Goal: Task Accomplishment & Management: Use online tool/utility

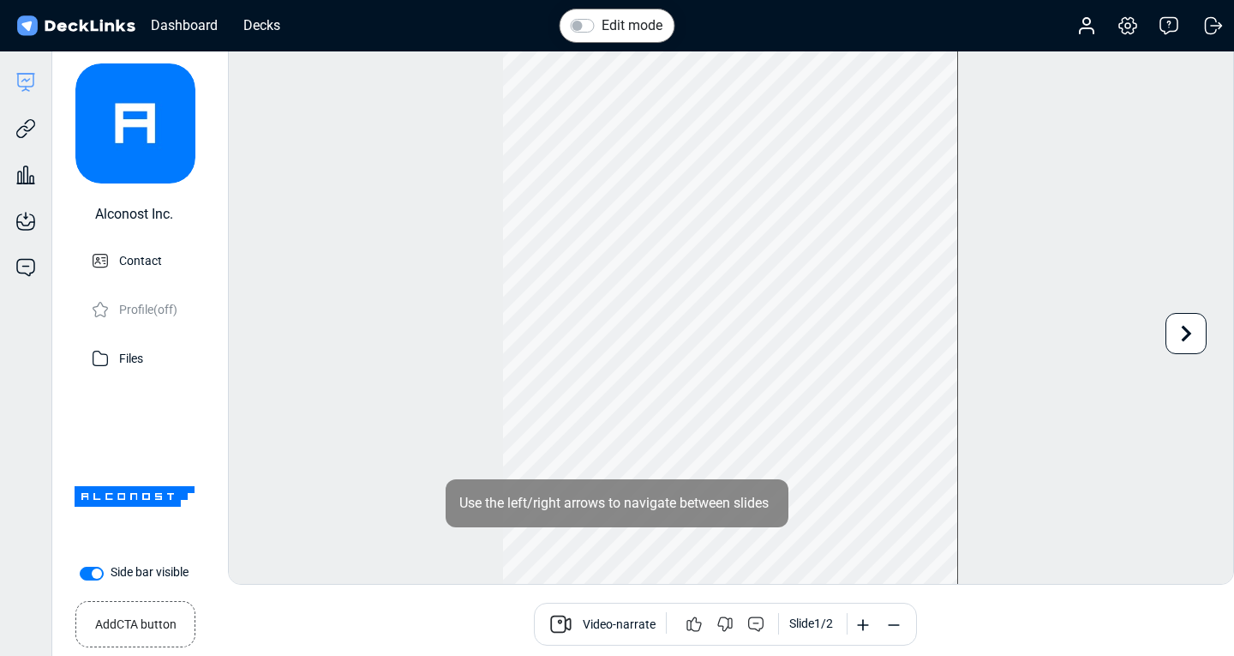
click at [72, 25] on img at bounding box center [76, 26] width 124 height 25
click at [172, 22] on div "Dashboard" at bounding box center [184, 25] width 84 height 21
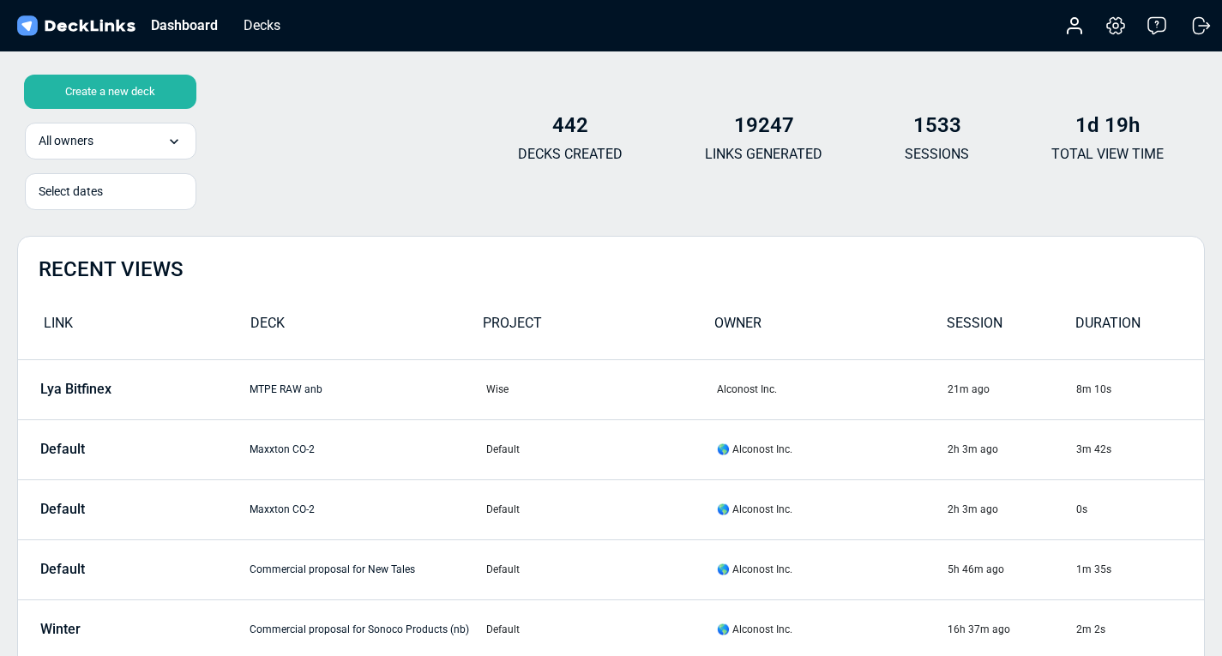
click at [138, 85] on div "Create a new deck" at bounding box center [110, 92] width 172 height 34
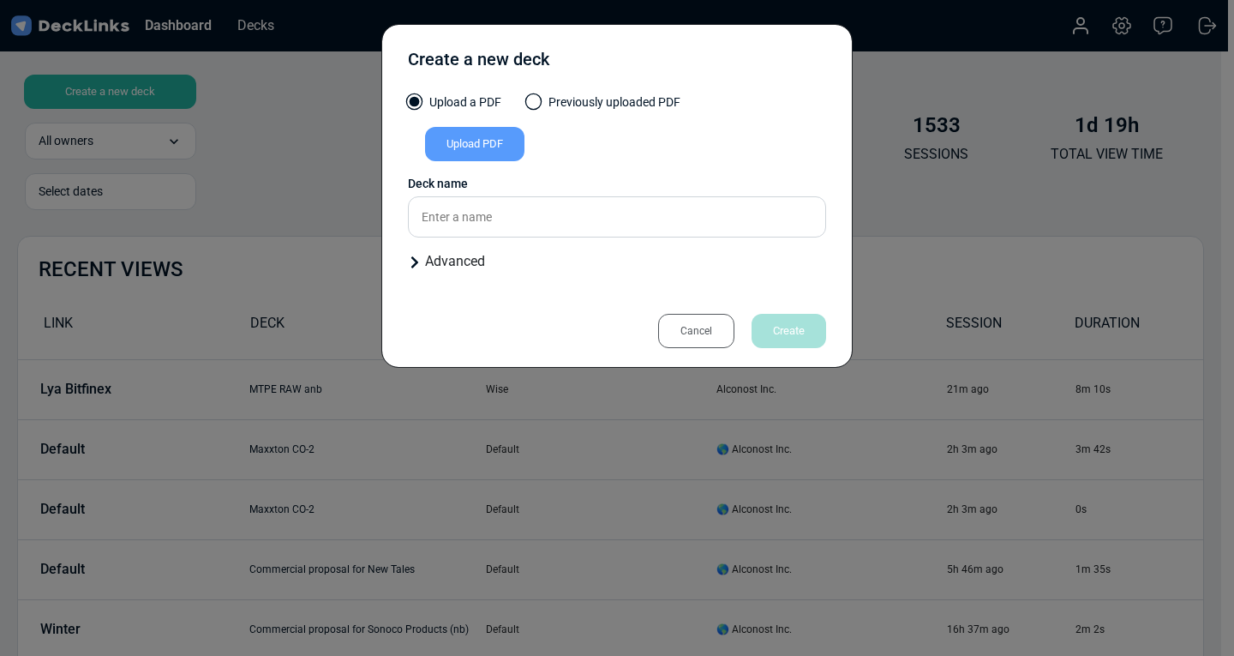
click at [478, 151] on div "Upload PDF" at bounding box center [474, 144] width 99 height 34
click at [0, 0] on input "Upload PDF" at bounding box center [0, 0] width 0 height 0
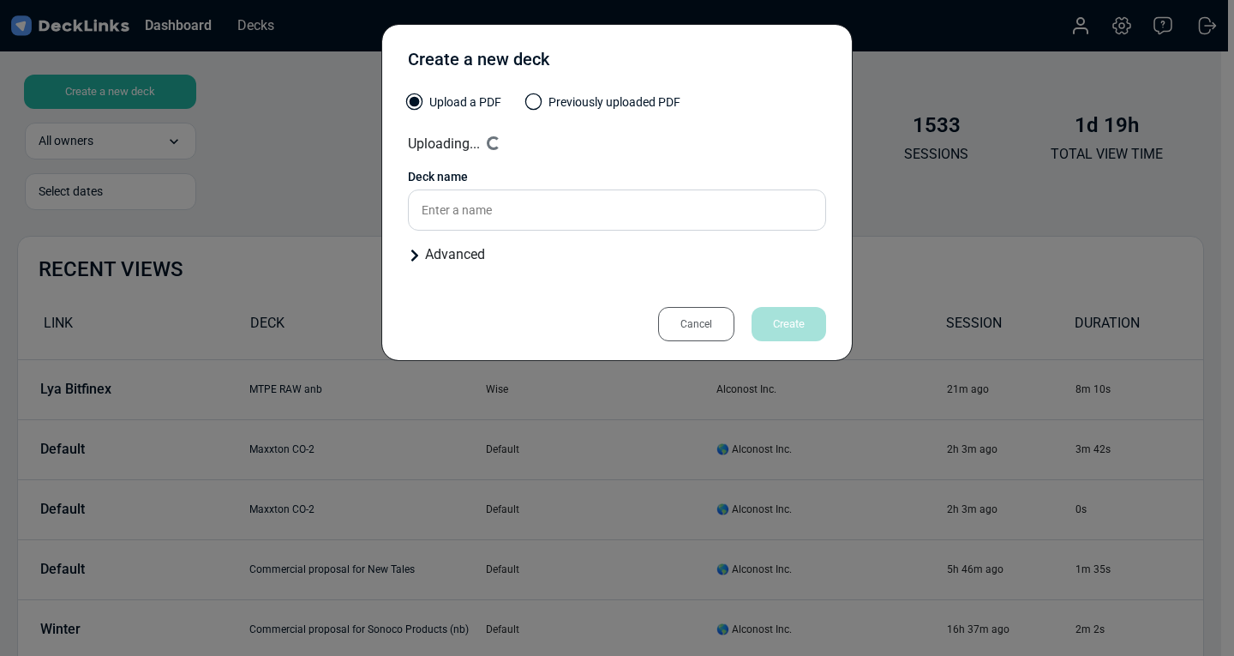
type input "OneRail Style Guide"
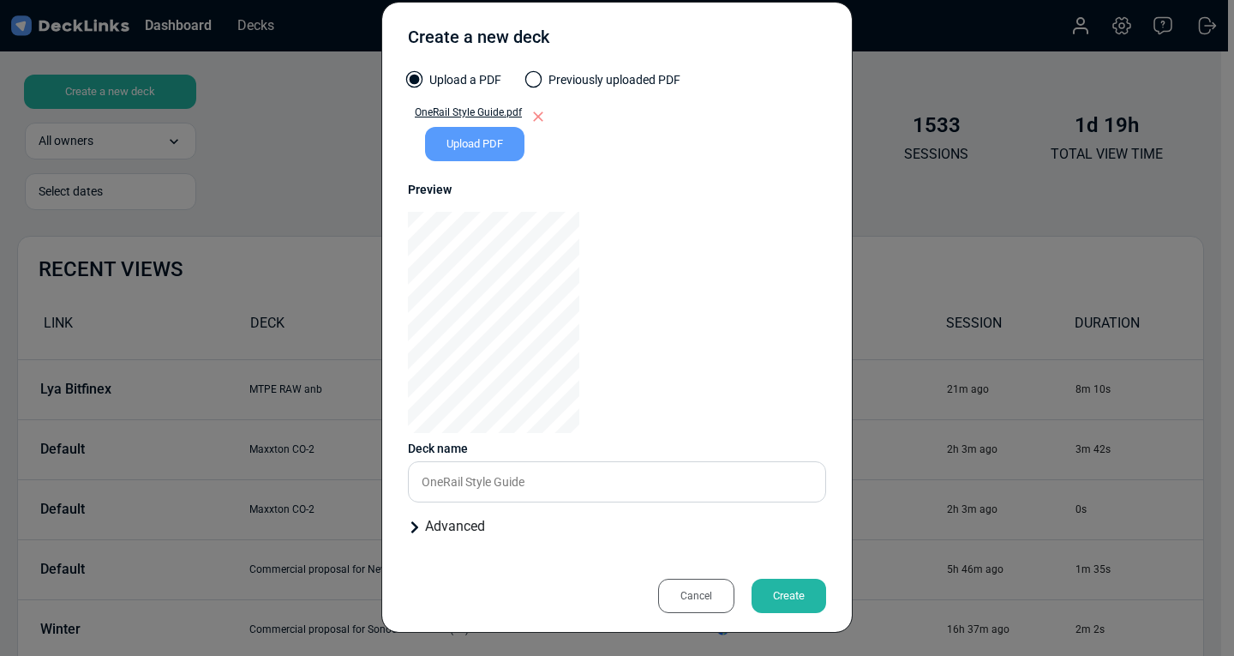
scroll to position [23, 0]
click at [778, 595] on div "Create" at bounding box center [789, 595] width 75 height 34
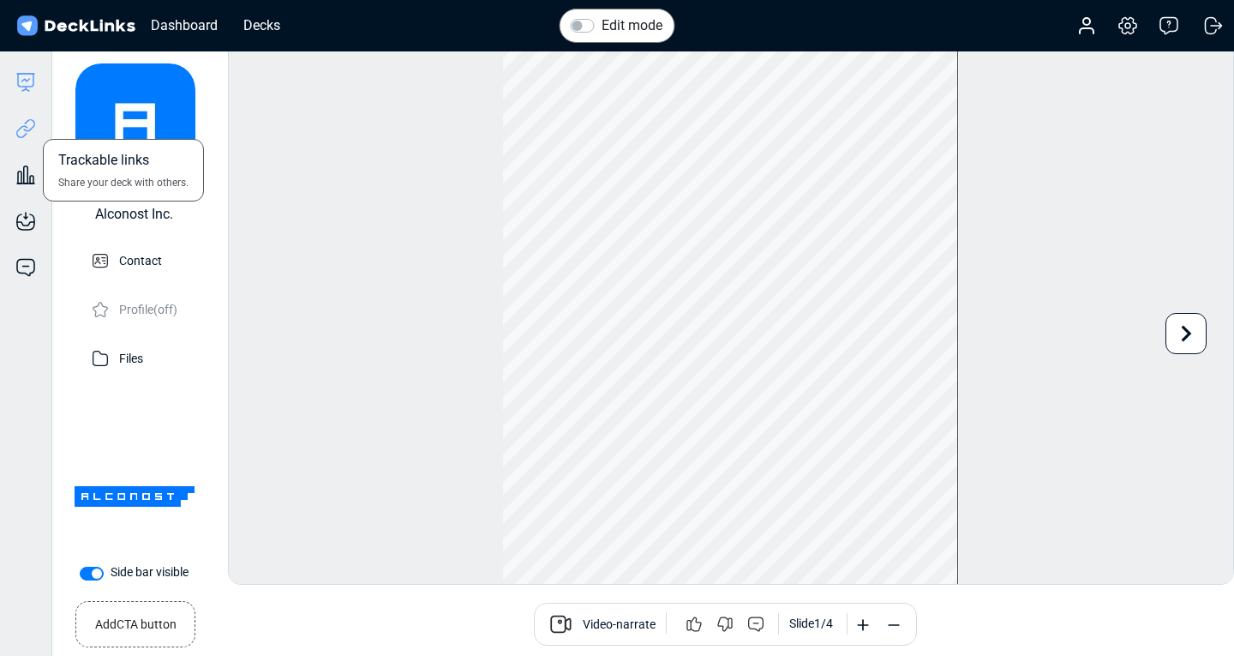
click at [27, 127] on icon at bounding box center [25, 128] width 21 height 21
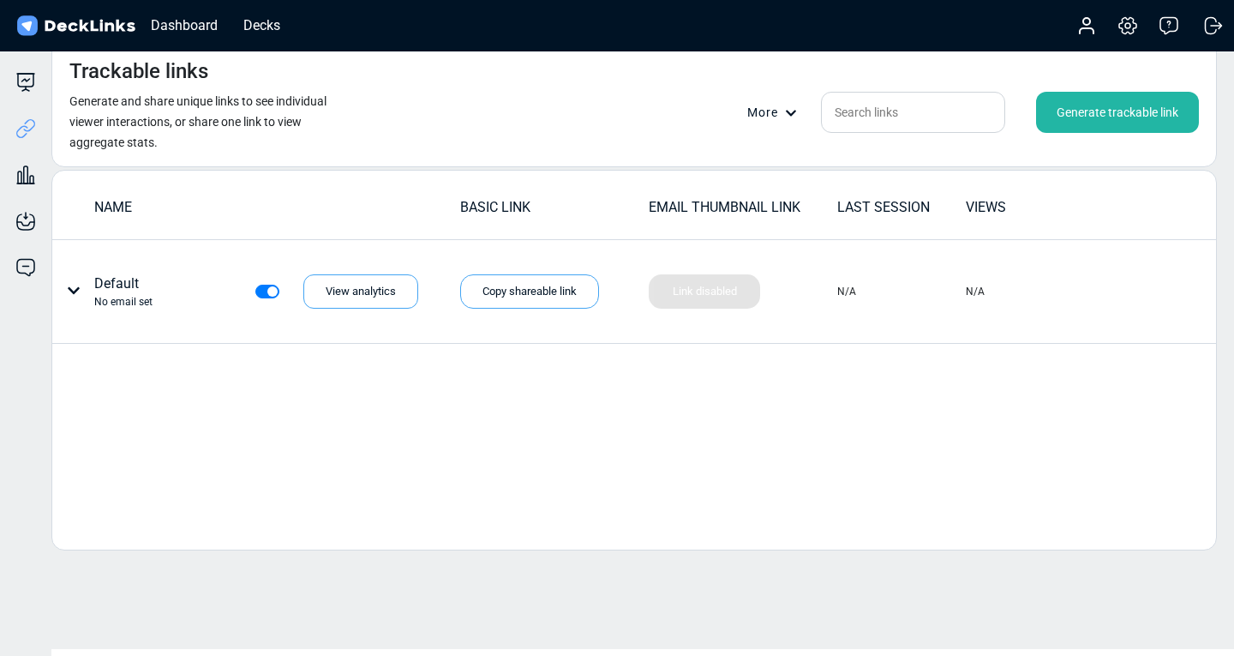
click at [1100, 103] on div "Generate trackable link" at bounding box center [1117, 112] width 163 height 41
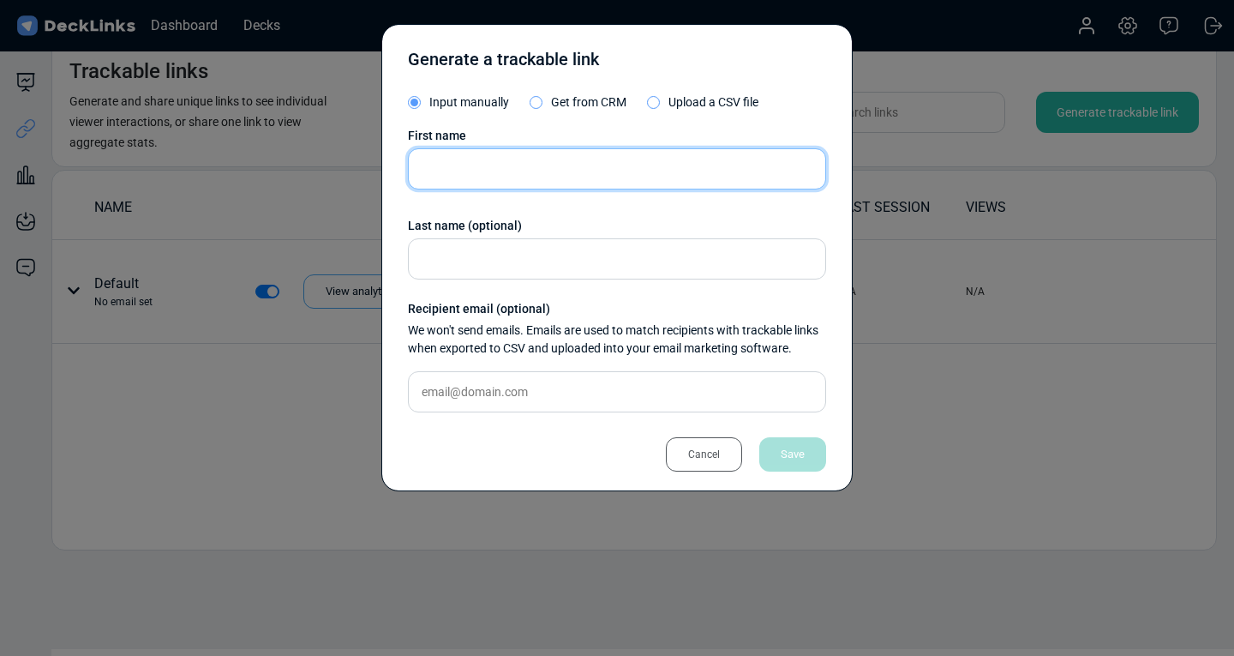
click at [513, 170] on input "text" at bounding box center [617, 168] width 418 height 41
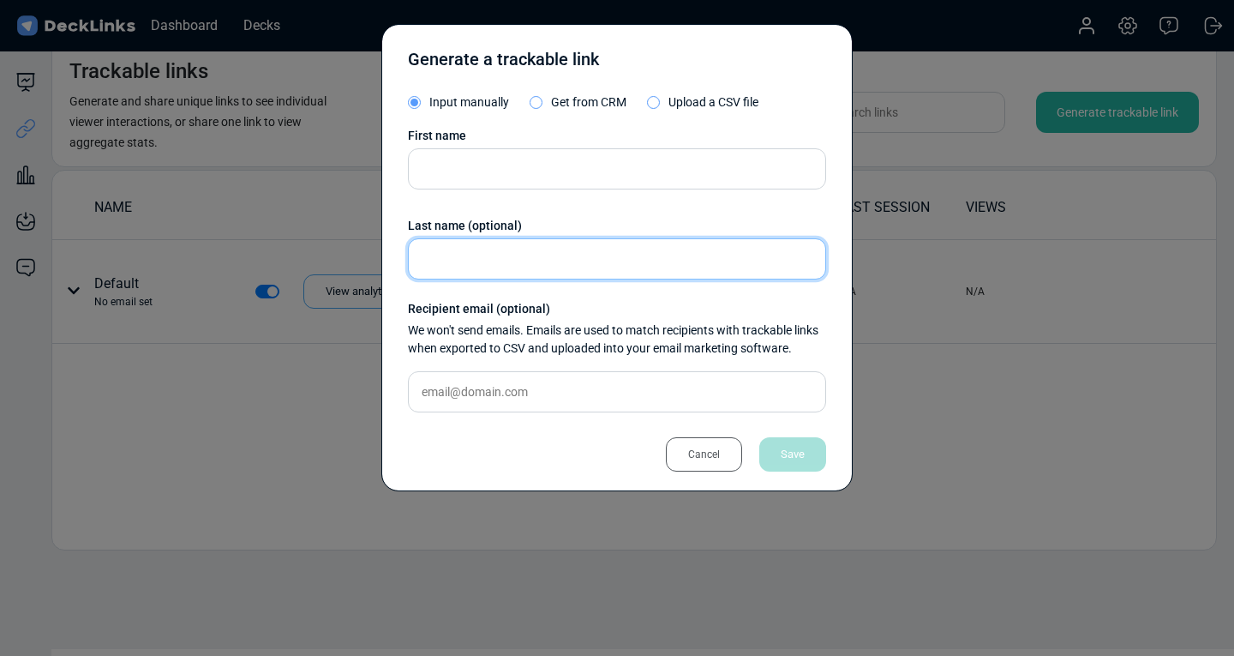
click at [508, 250] on input "text" at bounding box center [617, 258] width 418 height 41
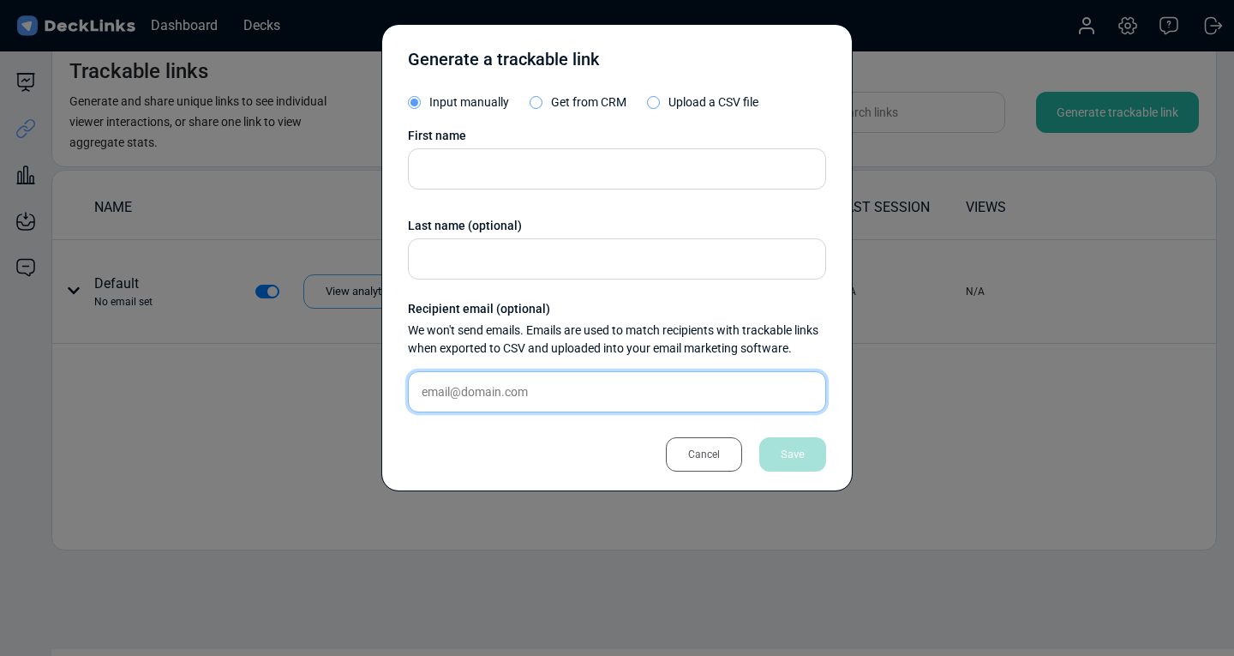
click at [501, 389] on input "text" at bounding box center [617, 391] width 418 height 41
paste input "[EMAIL_ADDRESS][DOMAIN_NAME]"
type input "[EMAIL_ADDRESS][DOMAIN_NAME]"
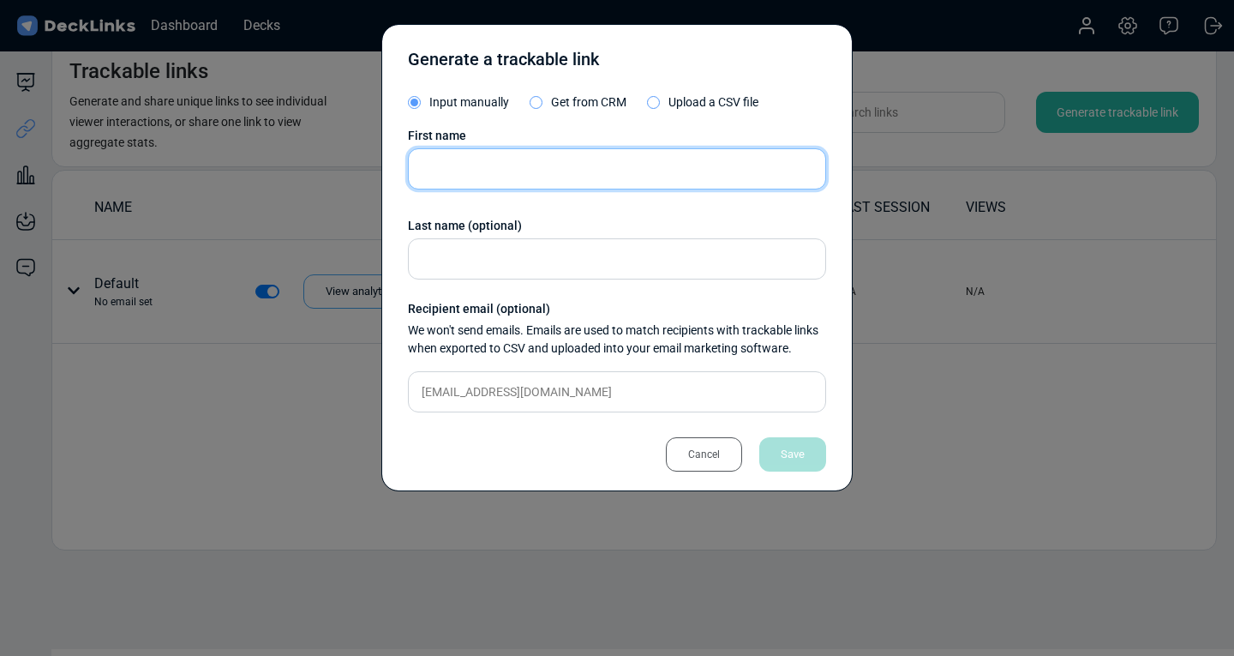
click at [486, 156] on input "text" at bounding box center [617, 168] width 418 height 41
paste input "[PERSON_NAME]"
type input "[PERSON_NAME]"
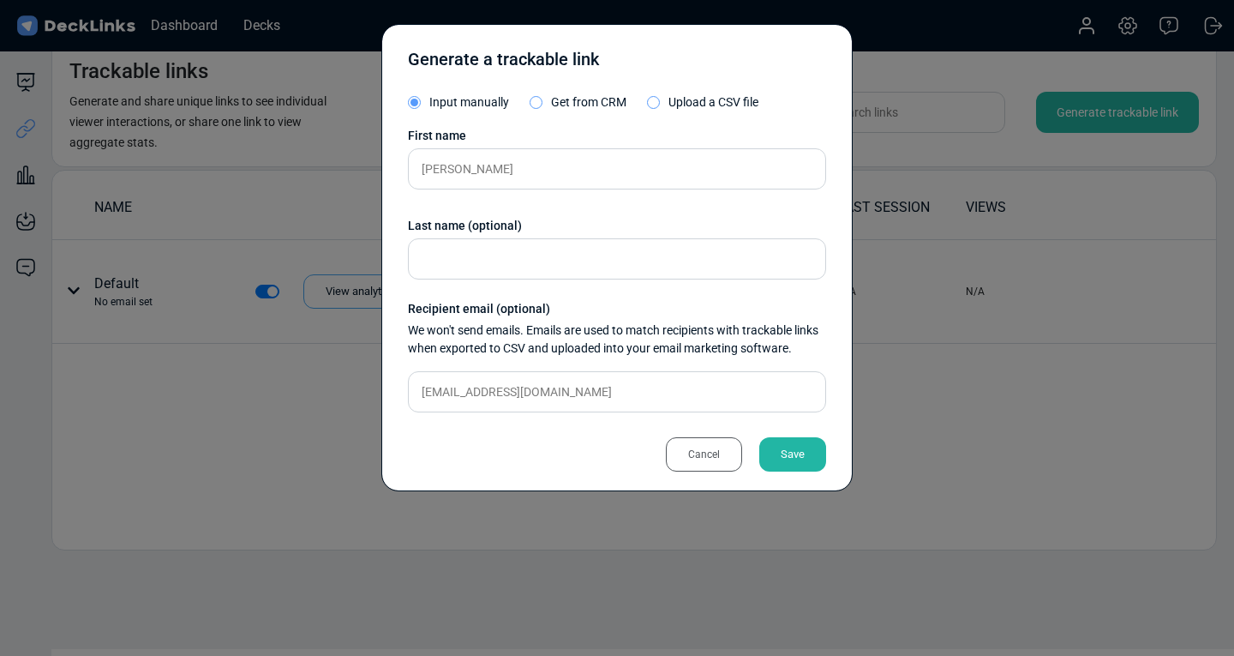
click at [794, 458] on div "Save" at bounding box center [792, 454] width 67 height 34
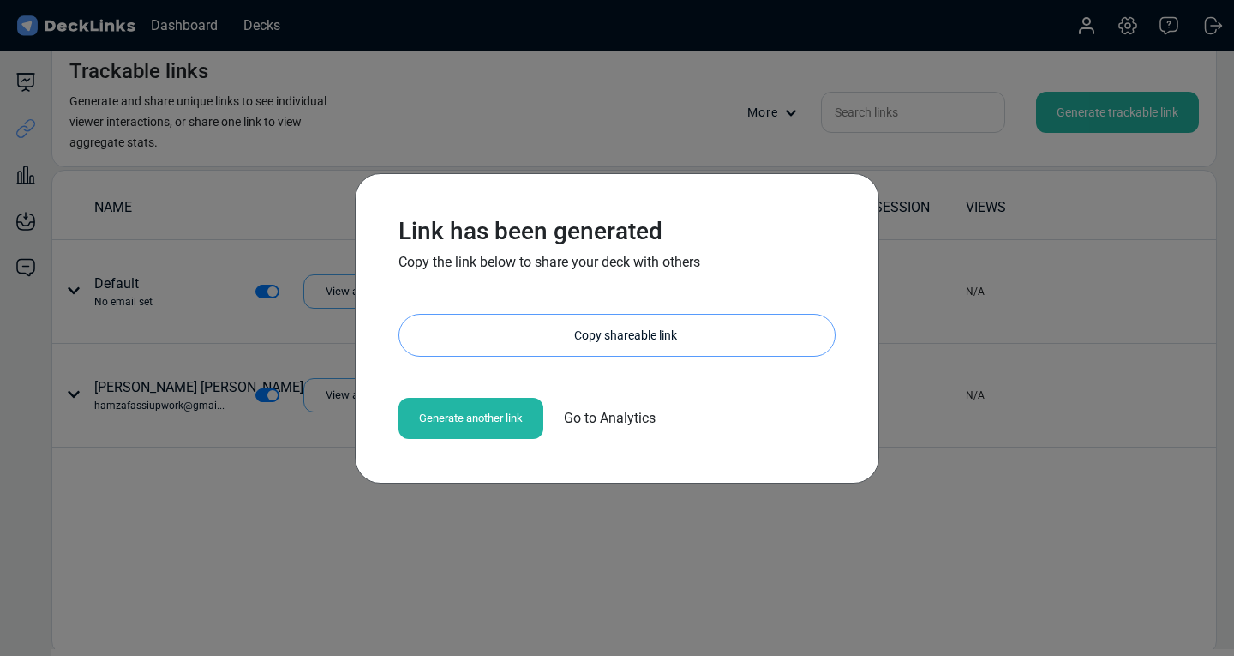
click at [419, 336] on div "Copy shareable link" at bounding box center [626, 335] width 418 height 41
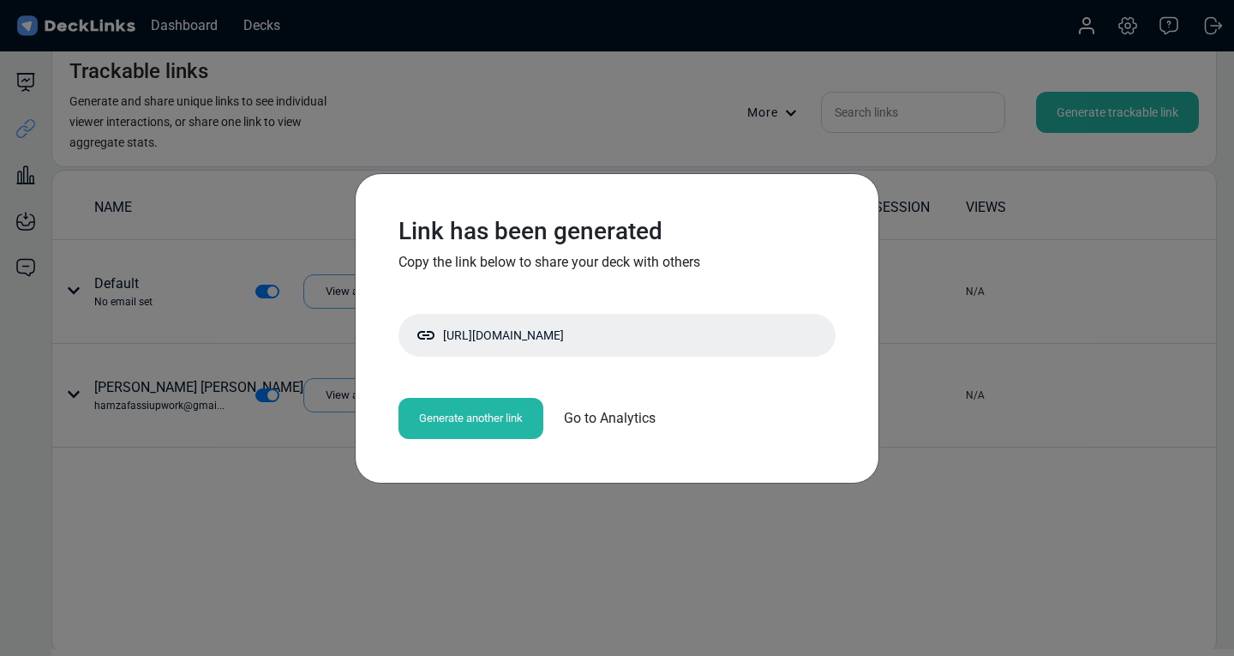
click at [487, 414] on div "Generate another link" at bounding box center [471, 418] width 145 height 41
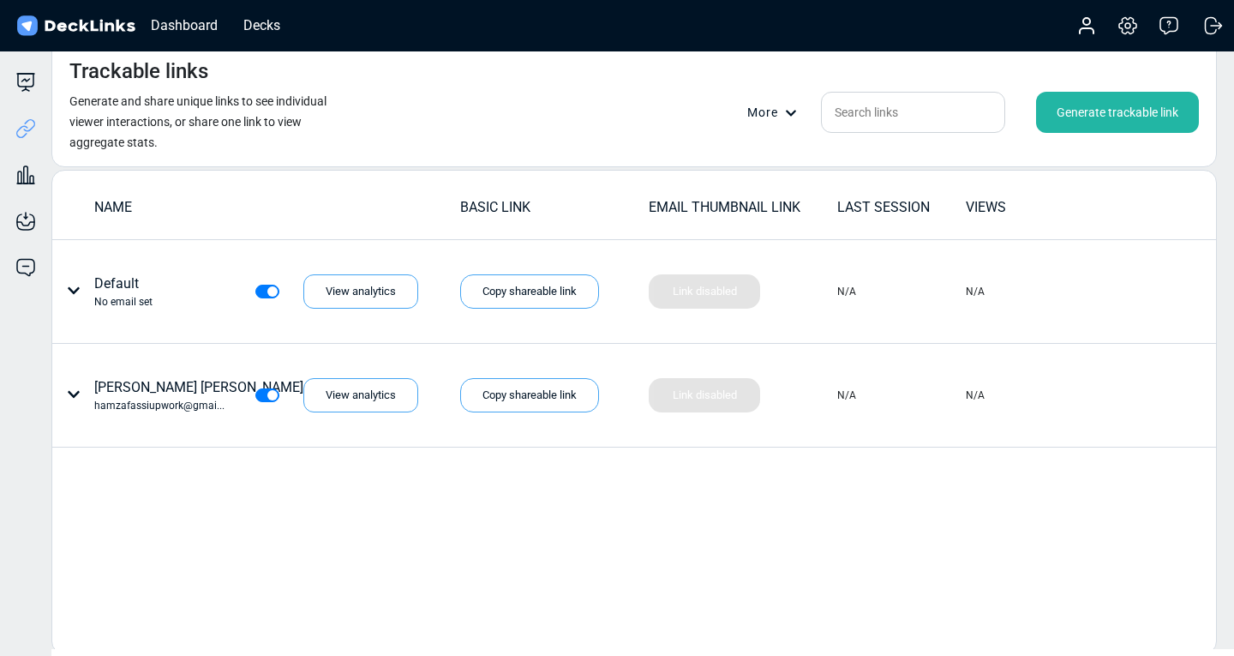
click at [1075, 110] on div "Generate trackable link" at bounding box center [1117, 112] width 163 height 41
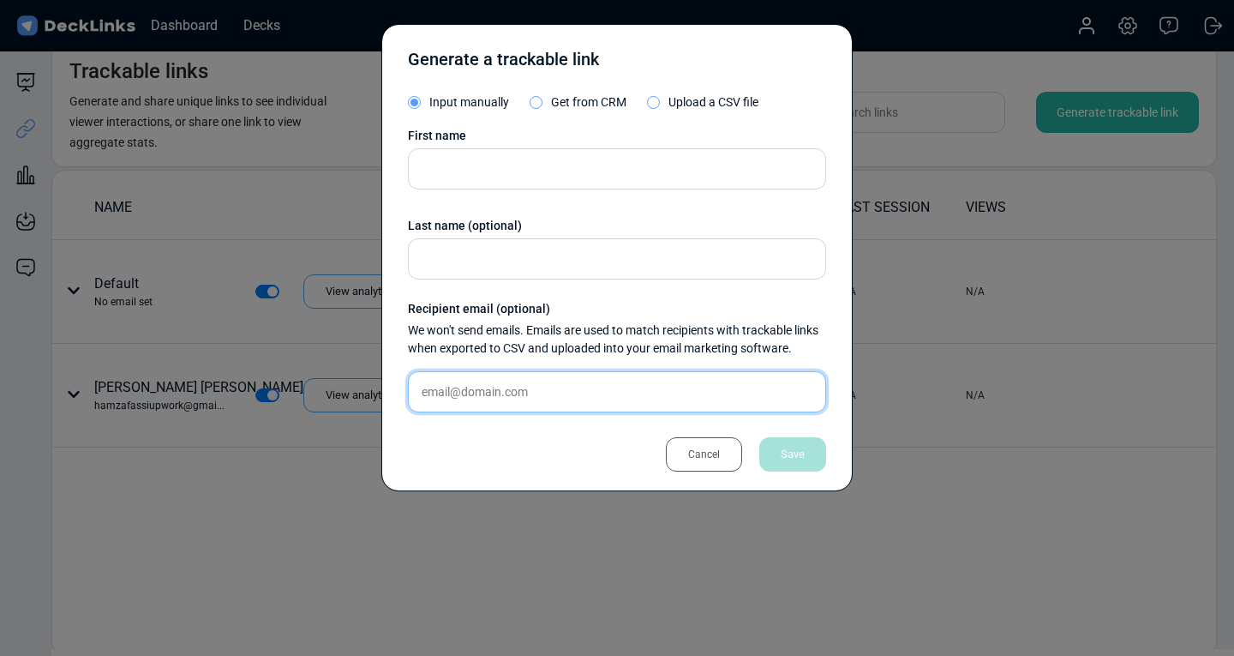
click at [528, 394] on input "text" at bounding box center [617, 391] width 418 height 41
paste input "[EMAIL_ADDRESS][DOMAIN_NAME]"
type input "[EMAIL_ADDRESS][DOMAIN_NAME]"
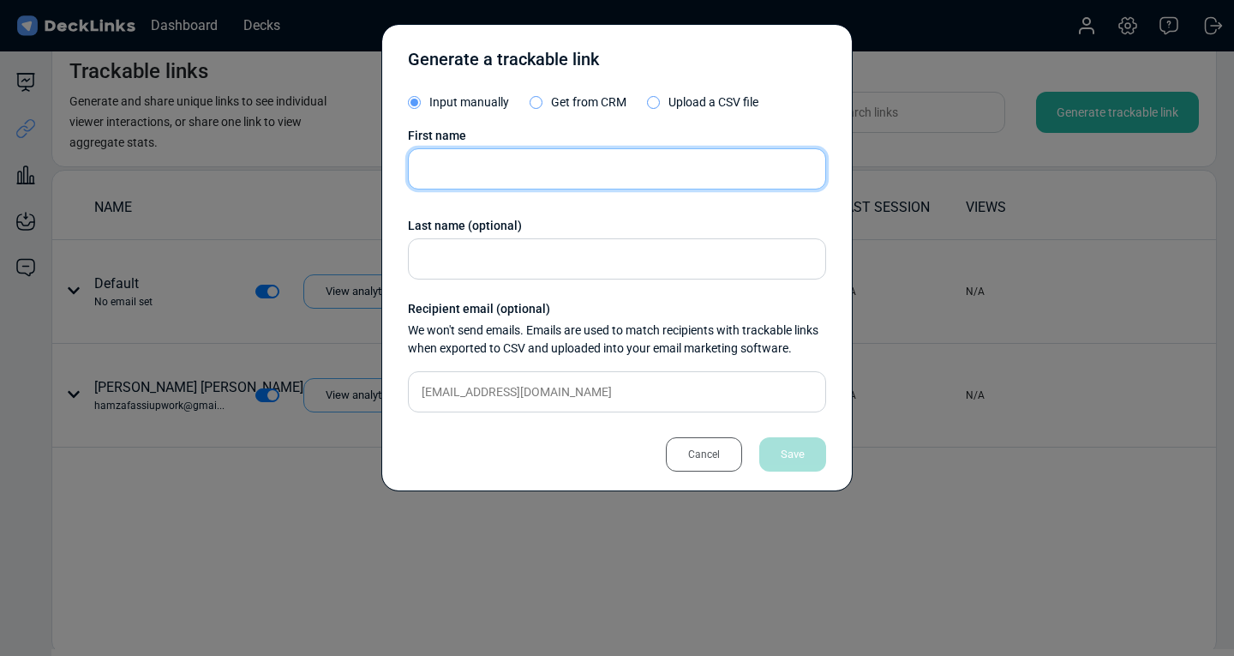
click at [464, 171] on input "text" at bounding box center [617, 168] width 418 height 41
paste input "[PERSON_NAME]"
type input "[PERSON_NAME]"
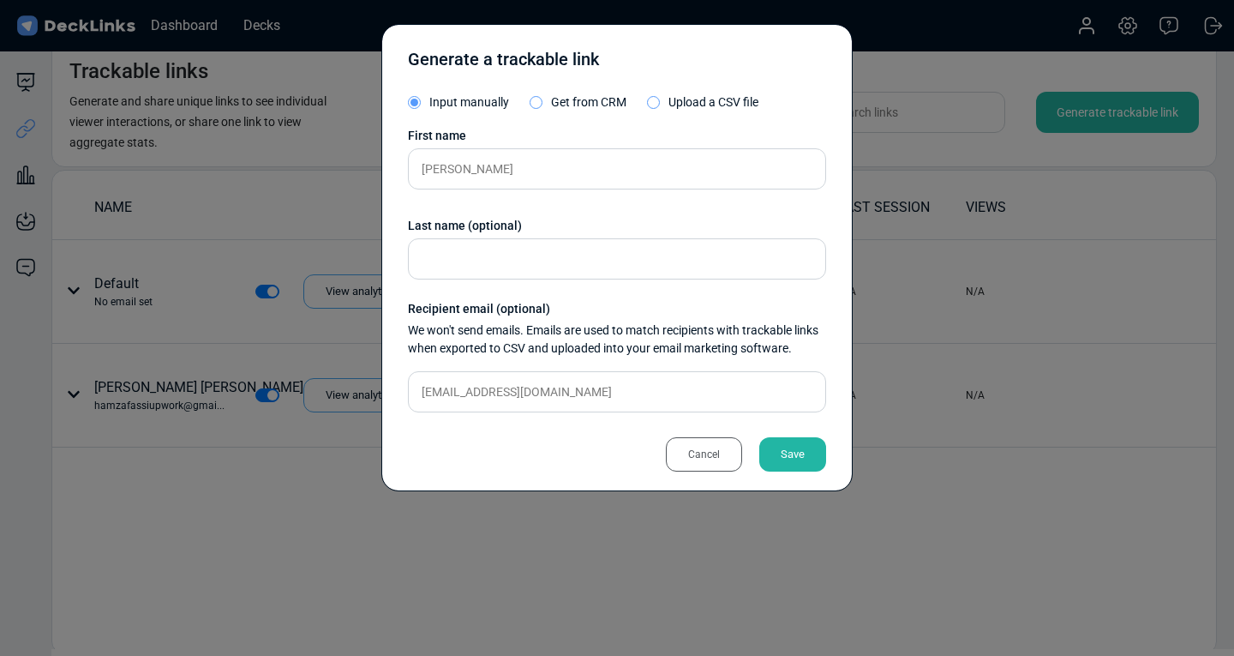
click at [783, 455] on div "Save" at bounding box center [792, 454] width 67 height 34
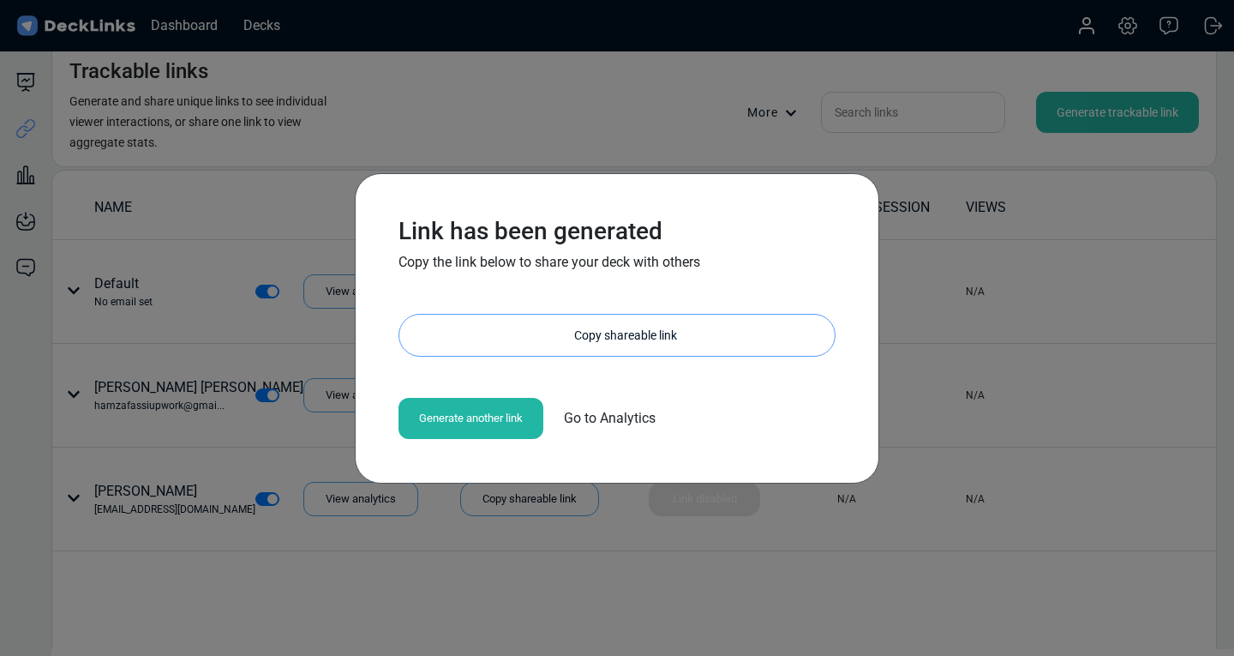
click at [424, 339] on div "Copy shareable link" at bounding box center [626, 335] width 418 height 41
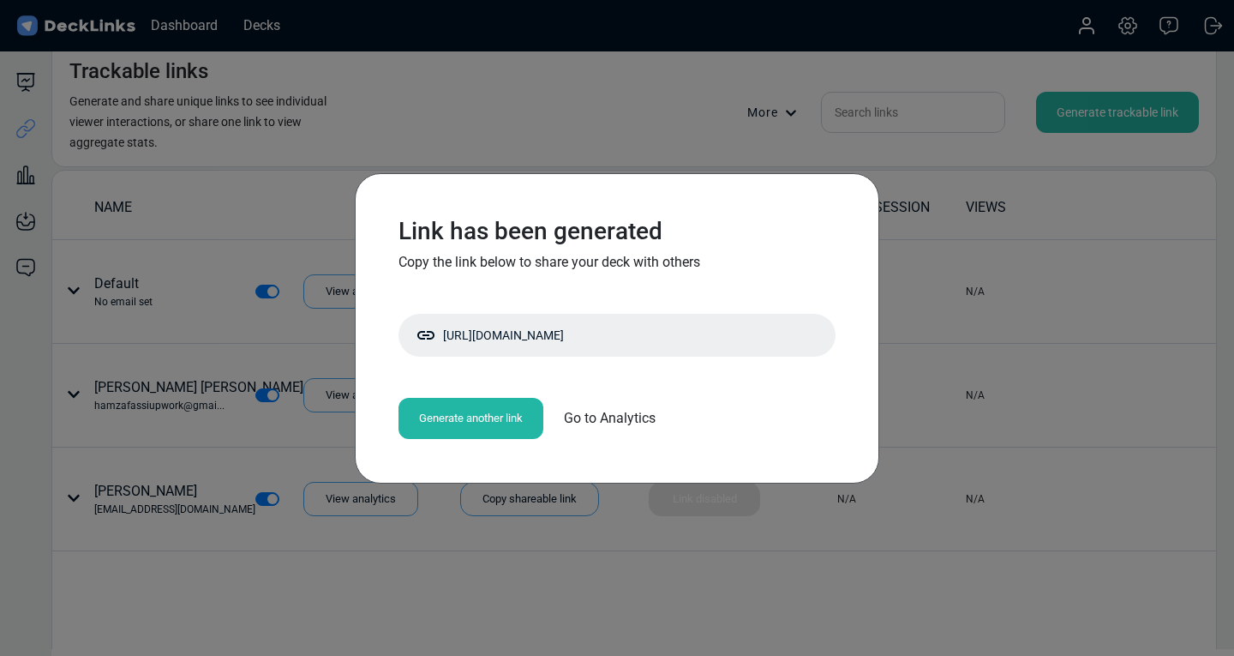
click at [487, 417] on div "Generate another link" at bounding box center [471, 418] width 145 height 41
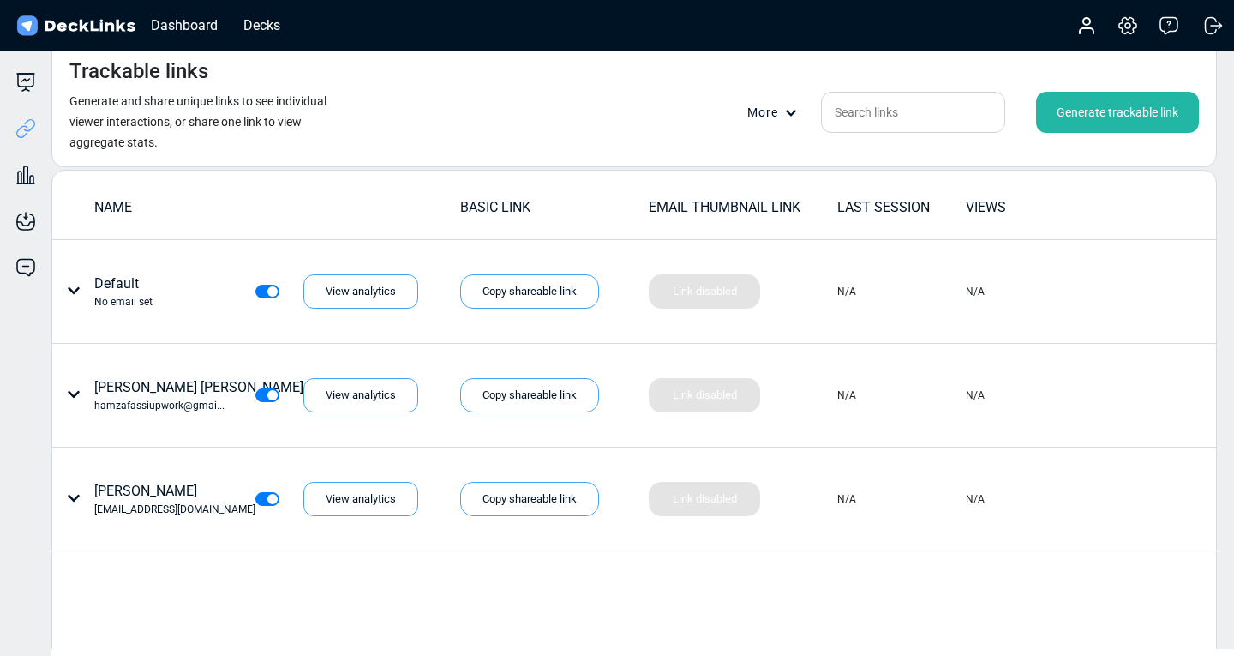
click at [1083, 111] on div "Generate trackable link" at bounding box center [1117, 112] width 163 height 41
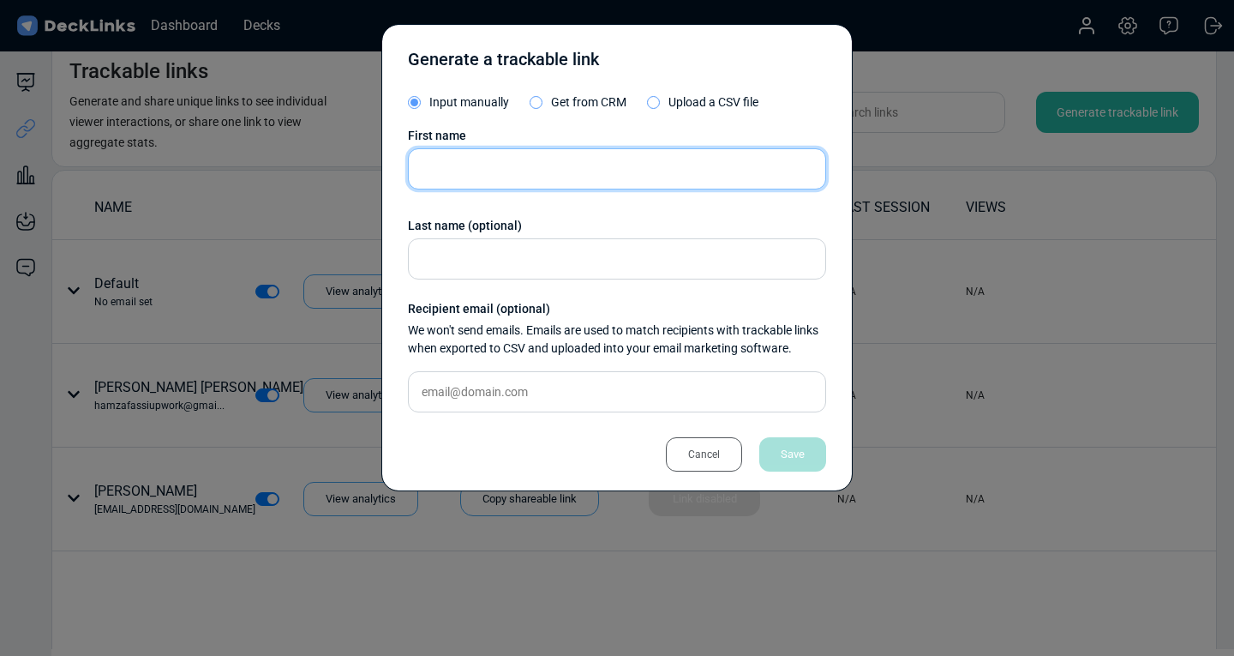
click at [482, 177] on input "text" at bounding box center [617, 168] width 418 height 41
type input "Diego"
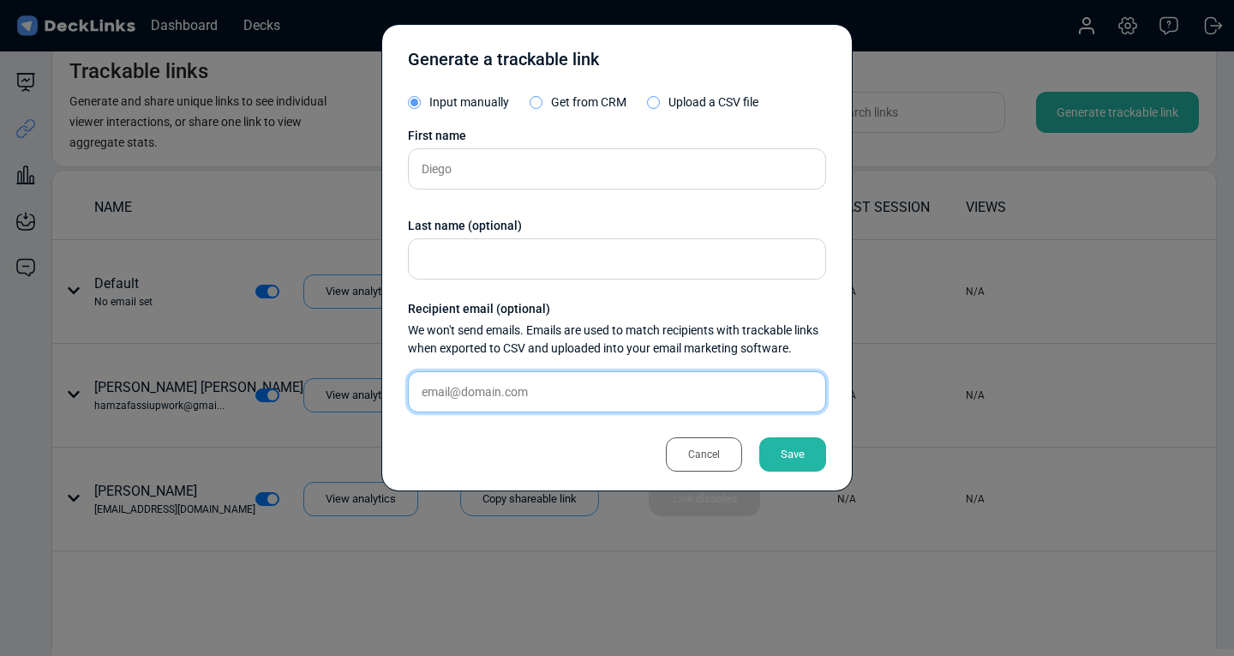
click at [491, 390] on input "text" at bounding box center [617, 391] width 418 height 41
paste input "[EMAIL_ADDRESS][DOMAIN_NAME]"
type input "[EMAIL_ADDRESS][DOMAIN_NAME]"
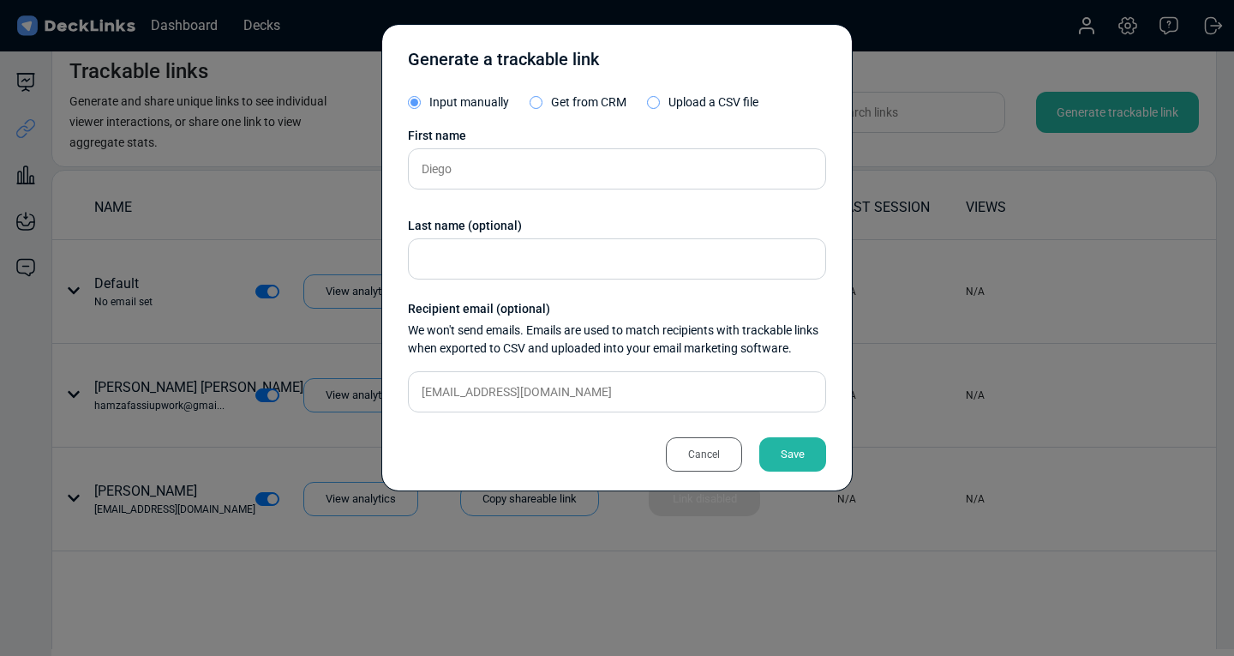
click at [795, 448] on div "Save" at bounding box center [792, 454] width 67 height 34
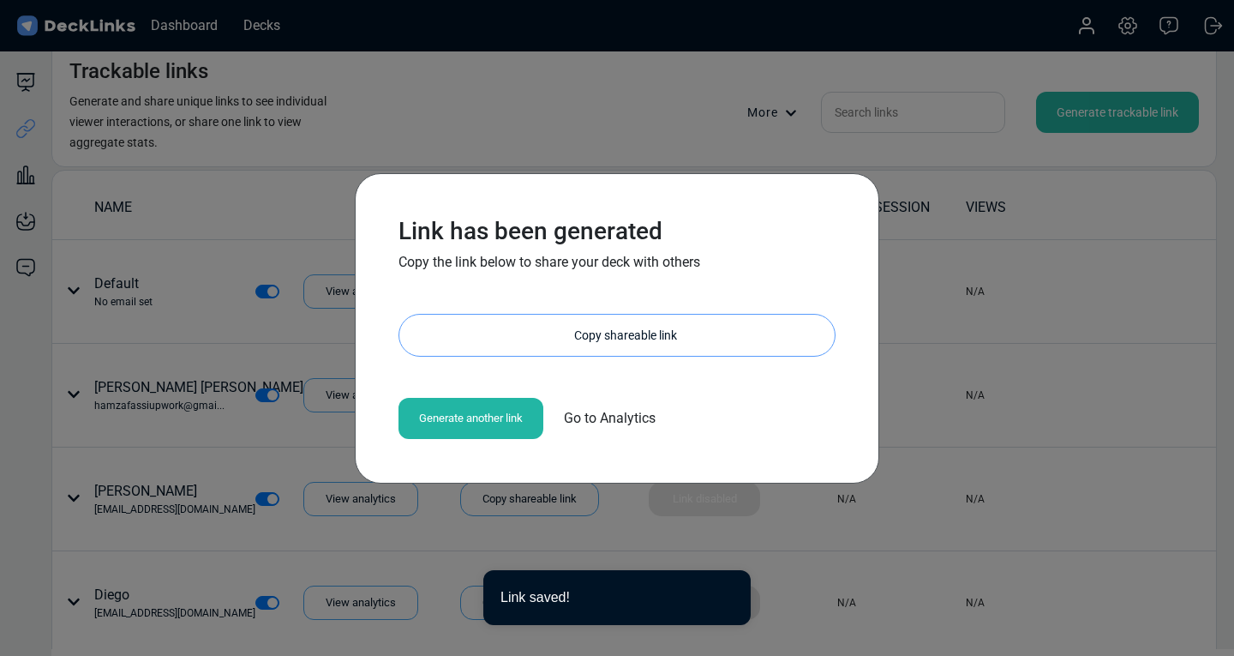
click at [425, 333] on div "Copy shareable link" at bounding box center [626, 335] width 418 height 41
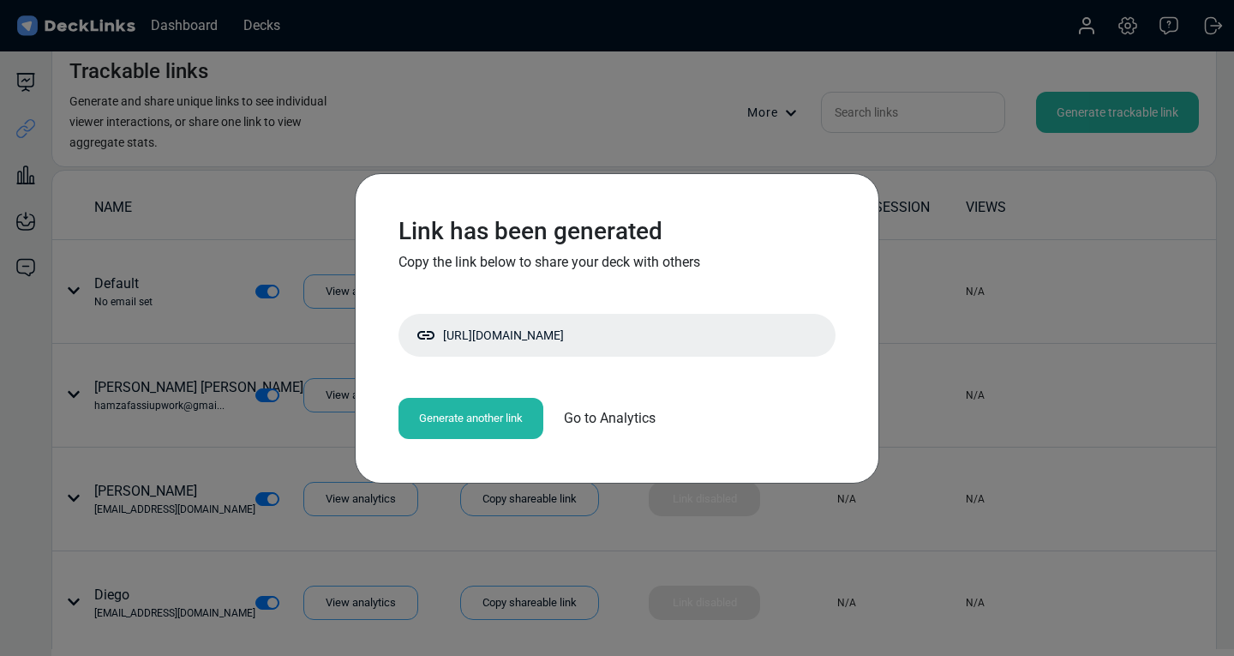
click at [453, 417] on div "Generate another link" at bounding box center [471, 418] width 145 height 41
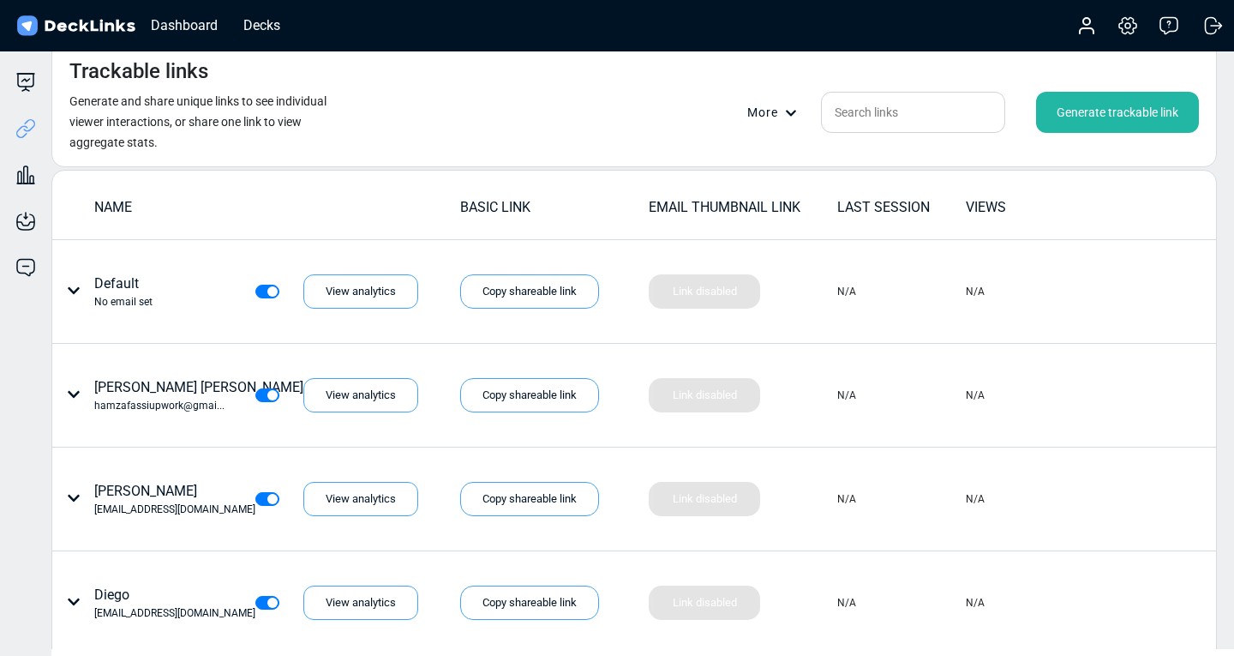
click at [1086, 116] on div "Generate trackable link" at bounding box center [1117, 112] width 163 height 41
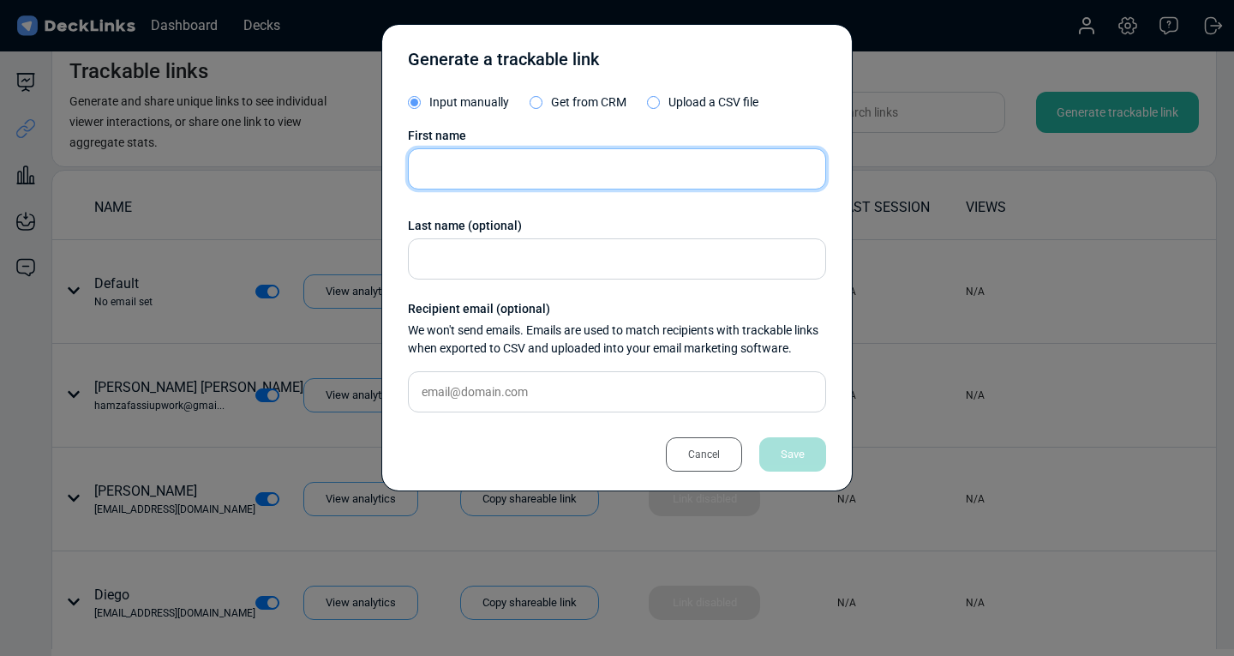
click at [477, 174] on input "text" at bounding box center [617, 168] width 418 height 41
paste input "[URL][DOMAIN_NAME]"
type input "[URL][DOMAIN_NAME]"
paste input "[PERSON_NAME]"
type input "[PERSON_NAME]"
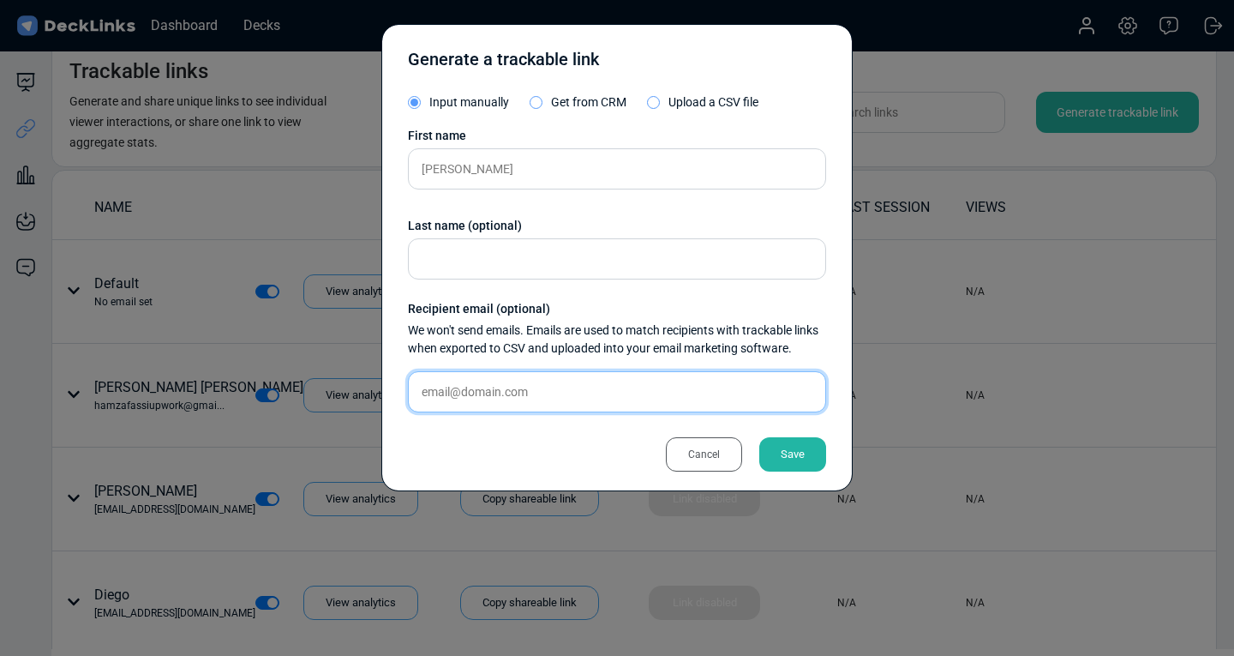
click at [471, 393] on input "text" at bounding box center [617, 391] width 418 height 41
paste input "[EMAIL_ADDRESS][DOMAIN_NAME]"
type input "[EMAIL_ADDRESS][DOMAIN_NAME]"
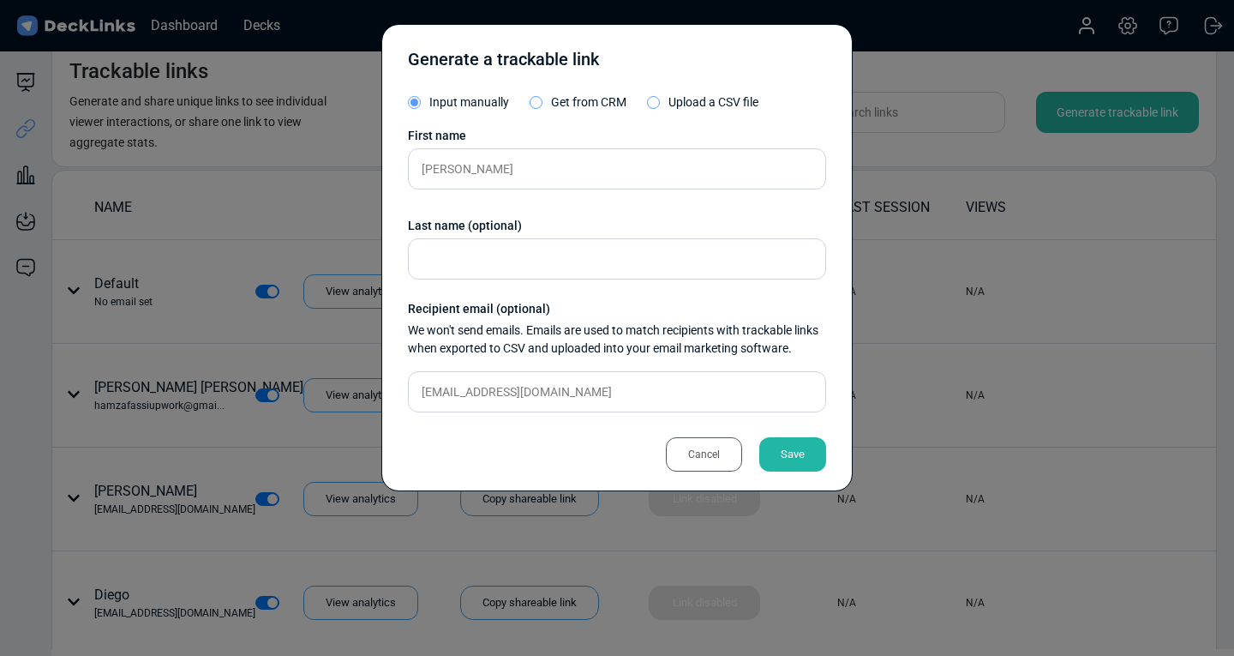
click at [801, 448] on div "Save" at bounding box center [792, 454] width 67 height 34
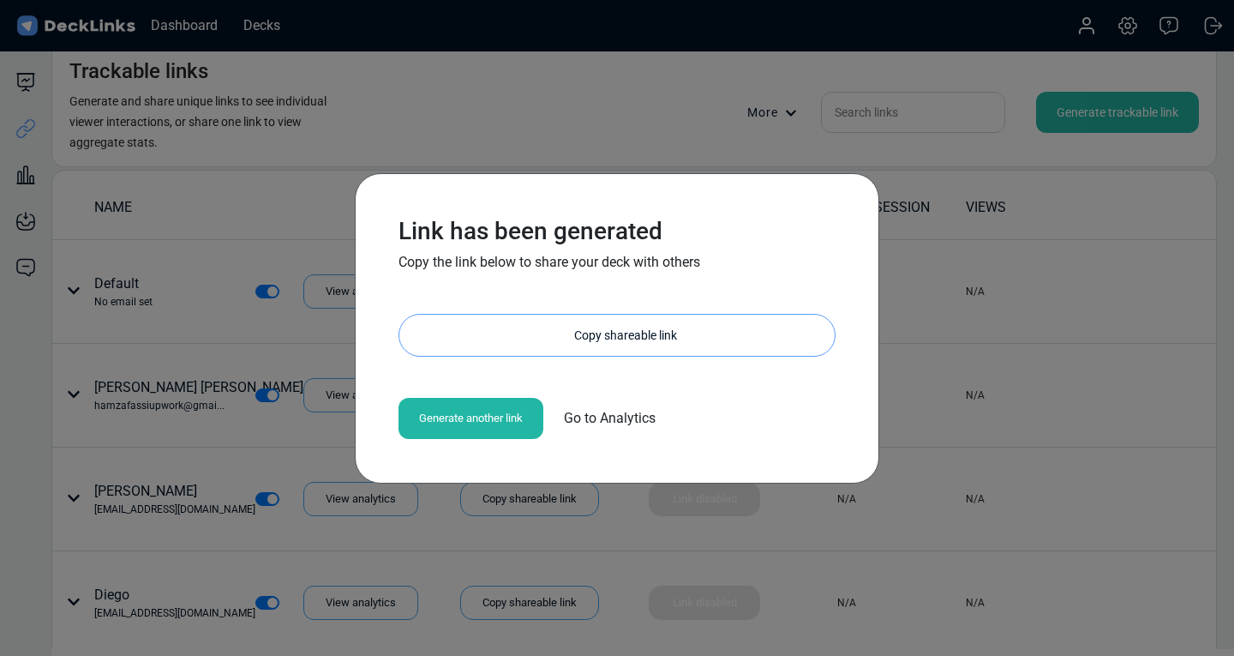
click at [429, 334] on div "Copy shareable link" at bounding box center [626, 335] width 418 height 41
